Goal: Task Accomplishment & Management: Use online tool/utility

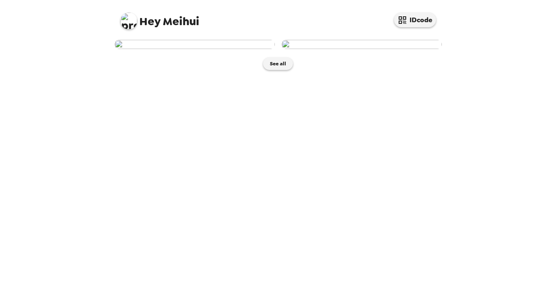
click at [382, 49] on img at bounding box center [361, 44] width 160 height 9
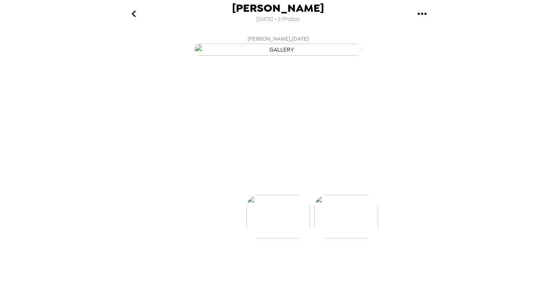
scroll to position [0, 67]
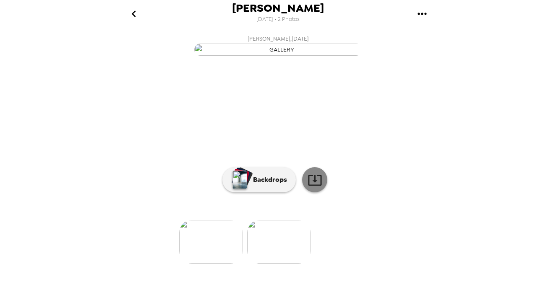
click at [310, 188] on icon at bounding box center [314, 180] width 15 height 15
click at [135, 10] on icon "go back" at bounding box center [133, 13] width 13 height 13
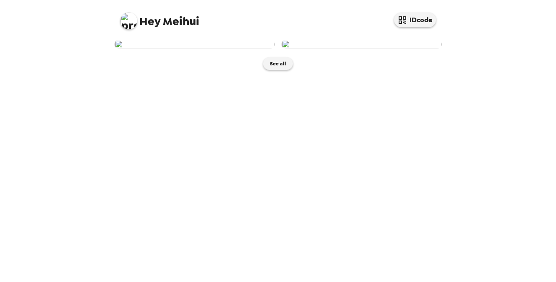
click at [163, 49] on img at bounding box center [195, 44] width 160 height 9
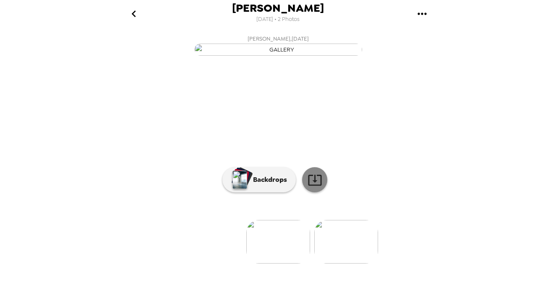
click at [315, 186] on icon at bounding box center [314, 180] width 13 height 11
click at [136, 12] on icon "go back" at bounding box center [133, 13] width 13 height 13
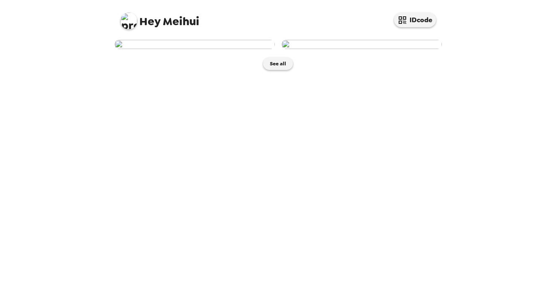
click at [340, 49] on img at bounding box center [361, 44] width 160 height 9
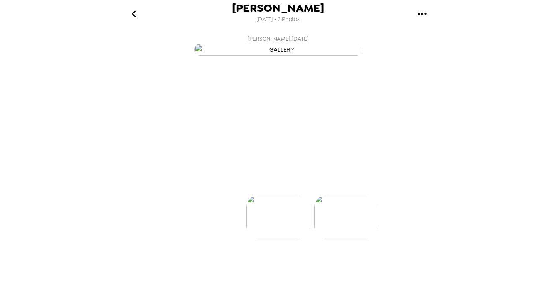
scroll to position [0, 67]
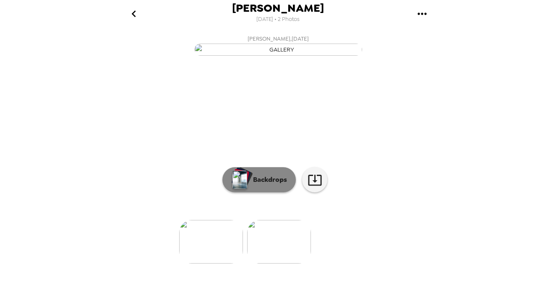
click at [275, 185] on p "Backdrops" at bounding box center [268, 180] width 38 height 10
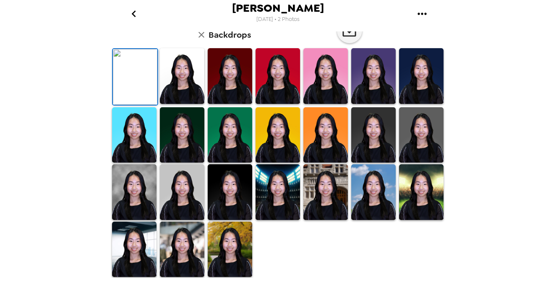
scroll to position [227, 0]
click at [225, 262] on img at bounding box center [230, 250] width 44 height 56
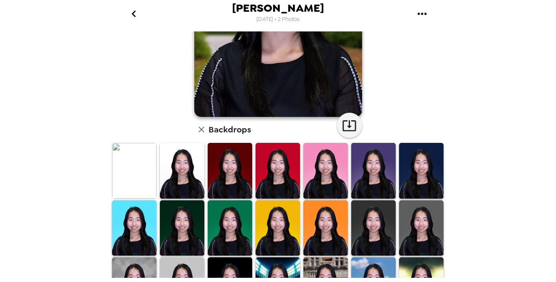
scroll to position [0, 0]
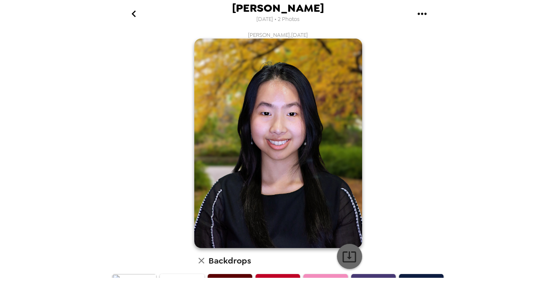
click at [352, 260] on icon "button" at bounding box center [349, 257] width 15 height 15
click at [138, 16] on icon "go back" at bounding box center [133, 13] width 13 height 13
